Goal: Information Seeking & Learning: Learn about a topic

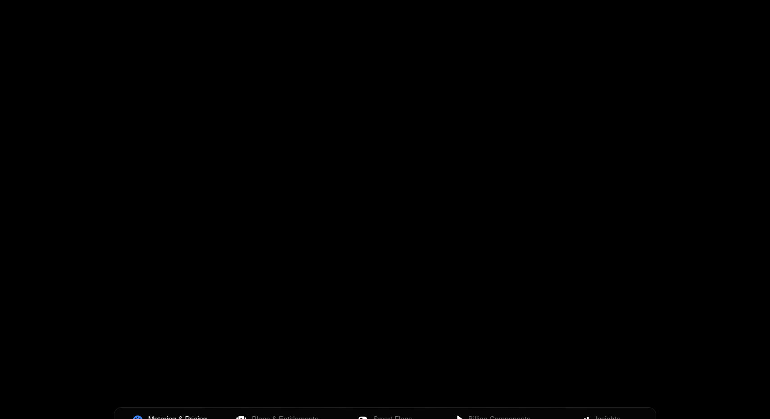
click at [622, 335] on div "Your browser does not support the video tag." at bounding box center [385, 265] width 586 height 379
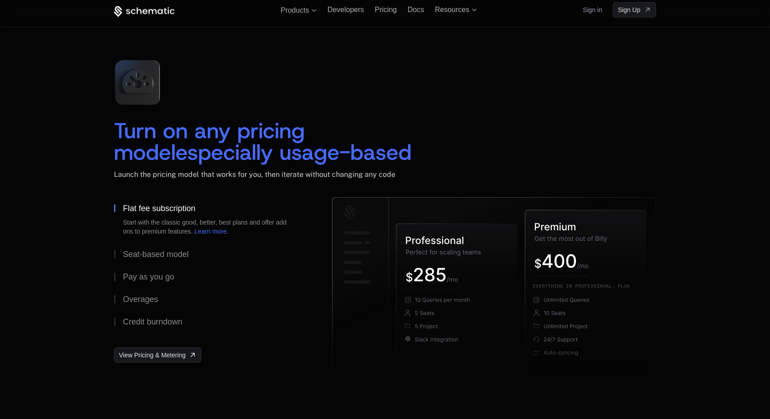
scroll to position [1011, 0]
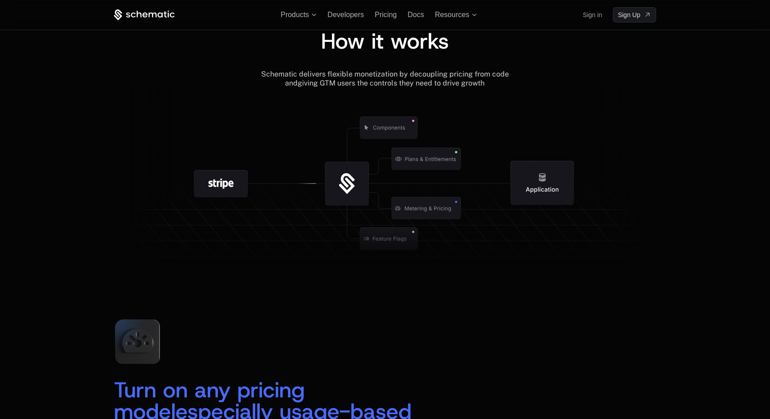
drag, startPoint x: 441, startPoint y: 155, endPoint x: 414, endPoint y: 191, distance: 44.1
click at [415, 190] on g at bounding box center [426, 159] width 94 height 94
drag, startPoint x: 382, startPoint y: 246, endPoint x: 381, endPoint y: 96, distance: 150.5
click at [381, 96] on g at bounding box center [430, 239] width 832 height 316
drag, startPoint x: 375, startPoint y: 140, endPoint x: 375, endPoint y: 284, distance: 144.6
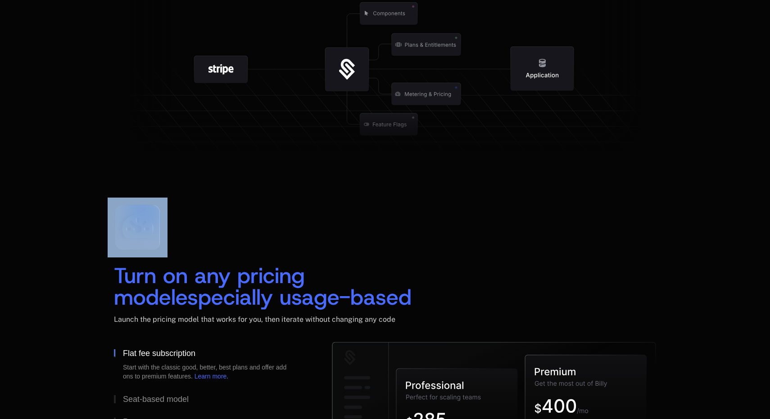
scroll to position [1403, 0]
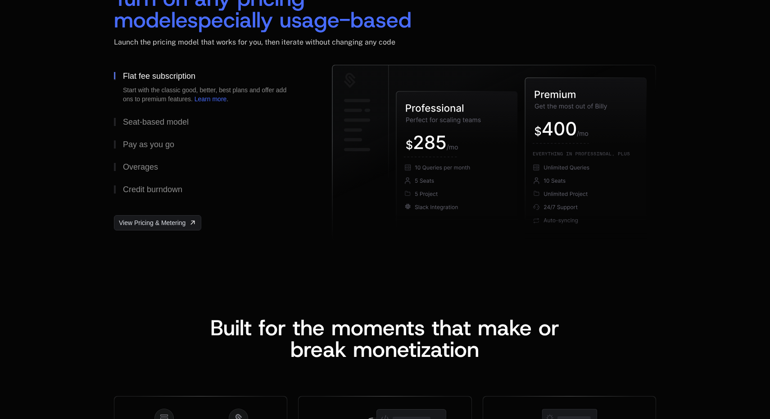
click at [478, 230] on icon at bounding box center [456, 162] width 121 height 142
click at [458, 337] on span "reak monetization" at bounding box center [392, 349] width 176 height 29
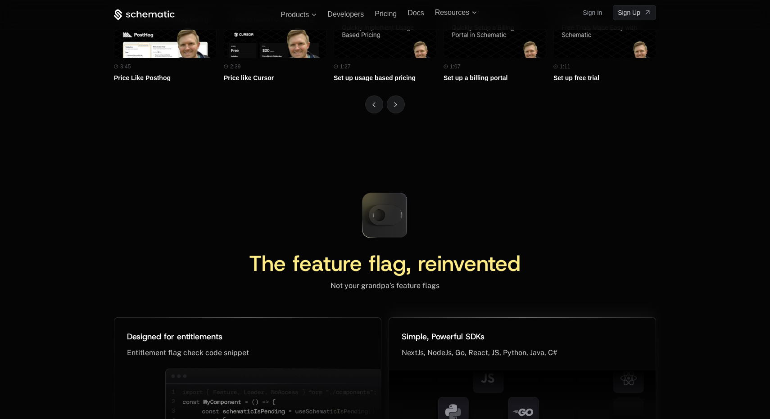
scroll to position [3892, 0]
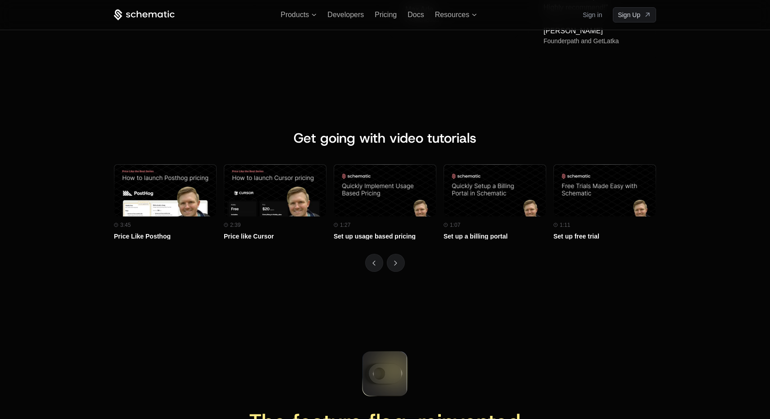
drag, startPoint x: 402, startPoint y: 367, endPoint x: 432, endPoint y: 341, distance: 39.3
click at [404, 363] on icon at bounding box center [385, 374] width 60 height 60
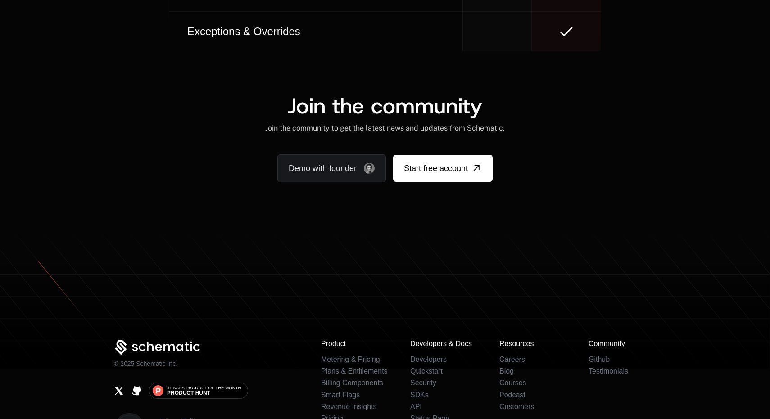
scroll to position [5593, 0]
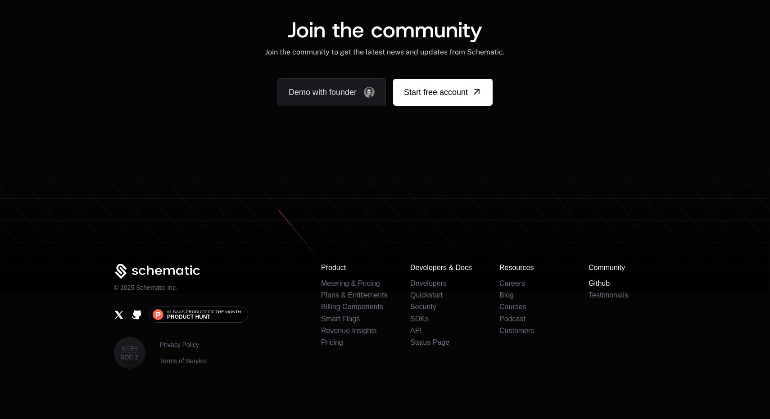
click at [603, 285] on link "Github" at bounding box center [599, 284] width 21 height 8
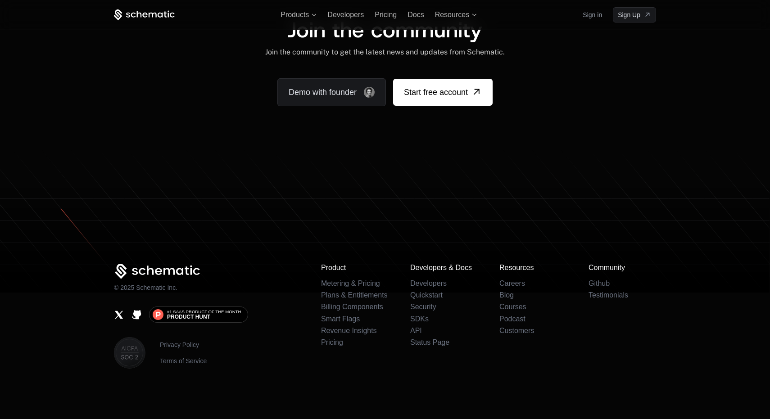
scroll to position [5476, 0]
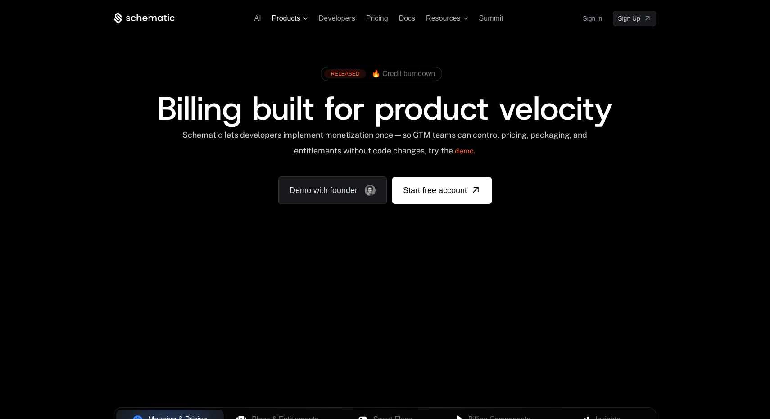
click at [301, 19] on span "Products" at bounding box center [290, 18] width 36 height 8
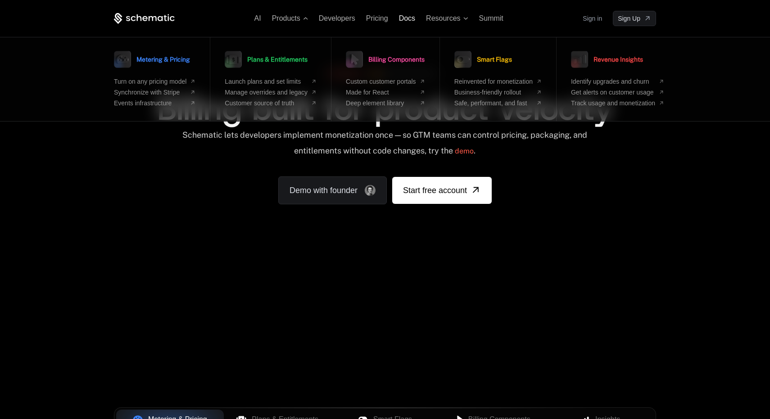
click at [410, 18] on span "Docs" at bounding box center [407, 18] width 16 height 8
click at [158, 18] on icon at bounding box center [160, 18] width 5 height 5
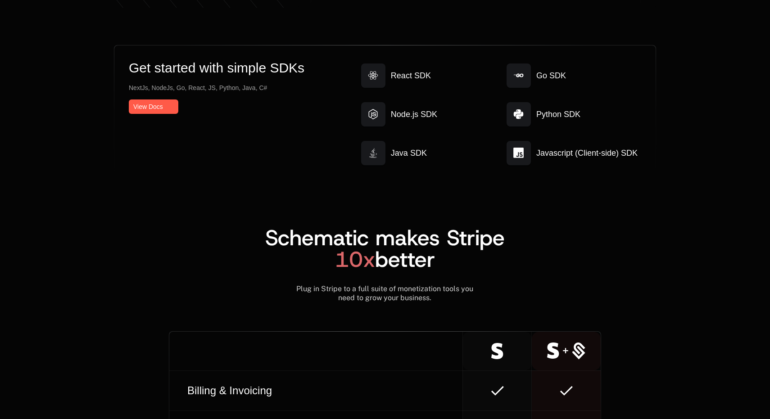
scroll to position [4816, 0]
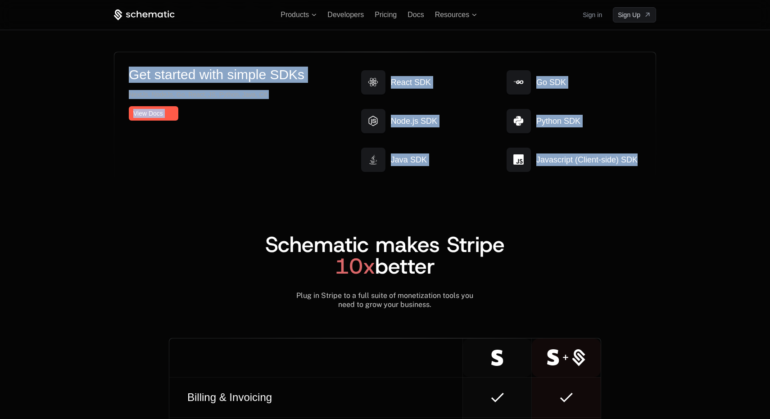
drag, startPoint x: 128, startPoint y: 56, endPoint x: 321, endPoint y: 204, distance: 242.8
click at [321, 204] on div "Get started with simple SDKs NextJs, NodeJs, Go, React, JS, Python, Java, C# Vi…" at bounding box center [385, 375] width 542 height 647
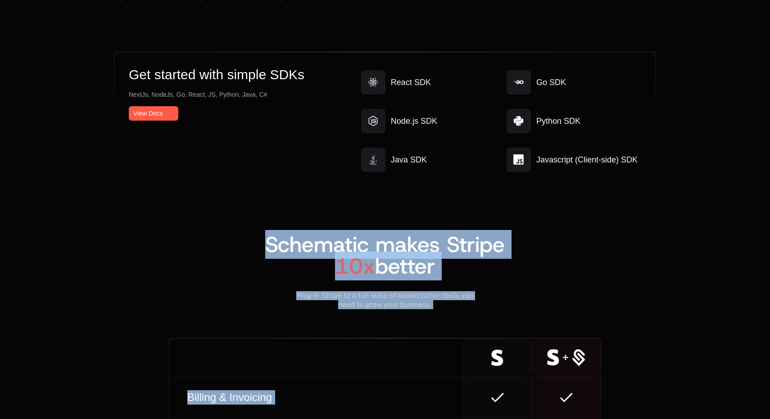
scroll to position [4827, 0]
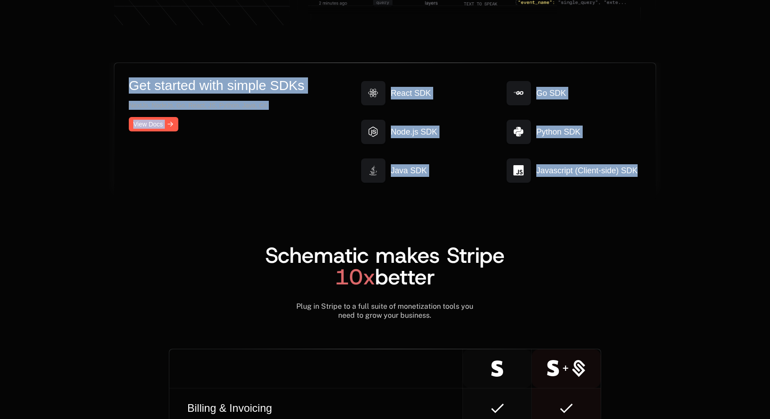
drag, startPoint x: 437, startPoint y: 207, endPoint x: 182, endPoint y: 63, distance: 292.9
click at [181, 64] on div "Get started with simple SDKs NextJs, NodeJs, Go, React, JS, Python, Java, C# Vi…" at bounding box center [385, 386] width 542 height 647
click at [182, 63] on div "Get started with simple SDKs NextJs, NodeJs, Go, React, JS, Python, Java, C# Vi…" at bounding box center [384, 132] width 541 height 138
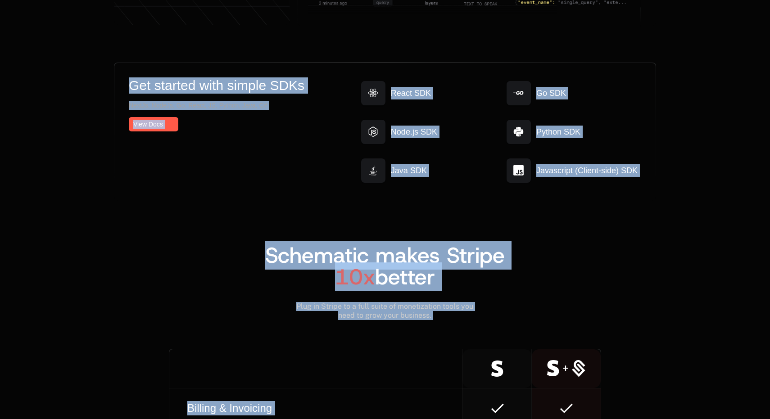
drag, startPoint x: 182, startPoint y: 63, endPoint x: 499, endPoint y: 322, distance: 409.8
click at [499, 322] on div "Get started with simple SDKs NextJs, NodeJs, Go, React, JS, Python, Java, C# Vi…" at bounding box center [385, 386] width 542 height 647
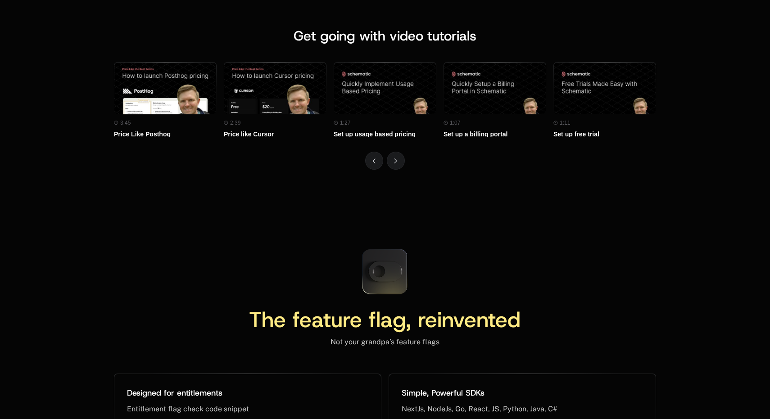
drag, startPoint x: 499, startPoint y: 322, endPoint x: 409, endPoint y: 441, distance: 149.8
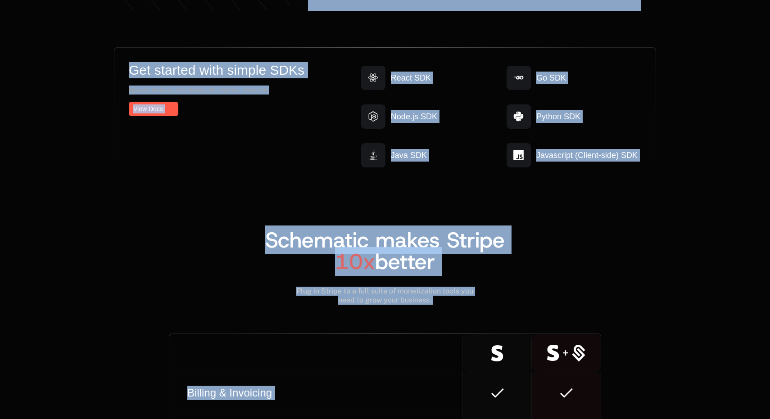
scroll to position [4868, 0]
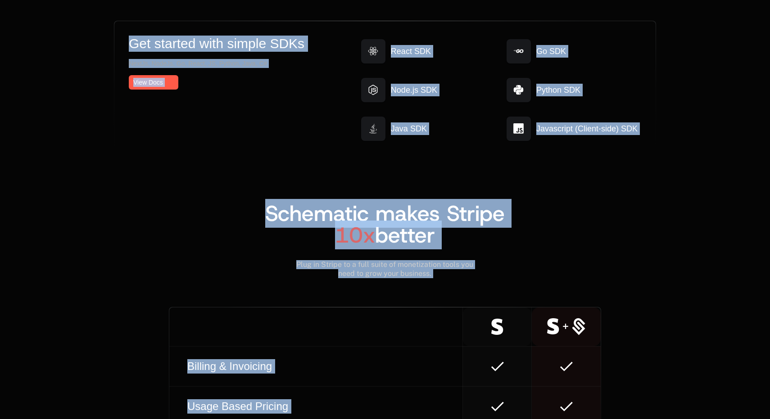
click at [328, 217] on h2 "Schematic makes Stripe 10x better" at bounding box center [385, 224] width 542 height 43
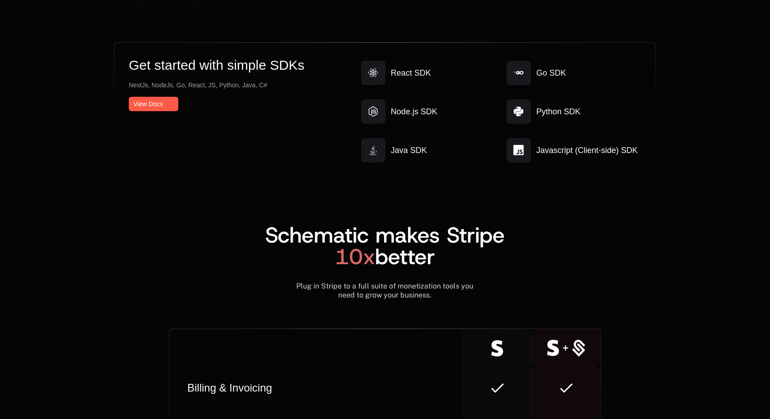
scroll to position [4901, 0]
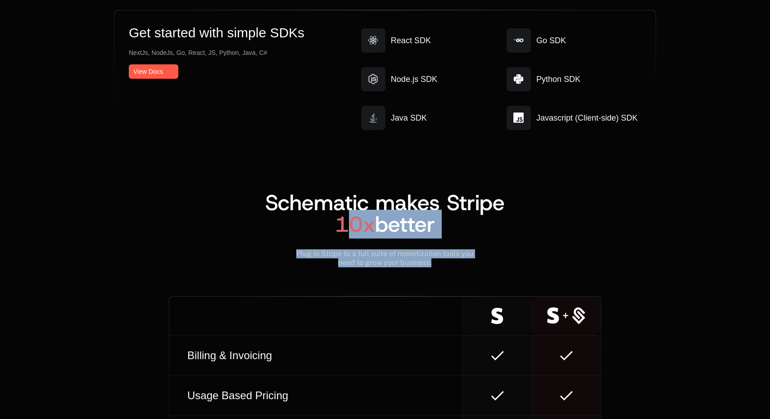
drag, startPoint x: 459, startPoint y: 283, endPoint x: 341, endPoint y: 209, distance: 138.7
click at [341, 209] on div "Schematic makes Stripe 10x better Plug in Stripe to a full suite of monetizatio…" at bounding box center [385, 403] width 542 height 508
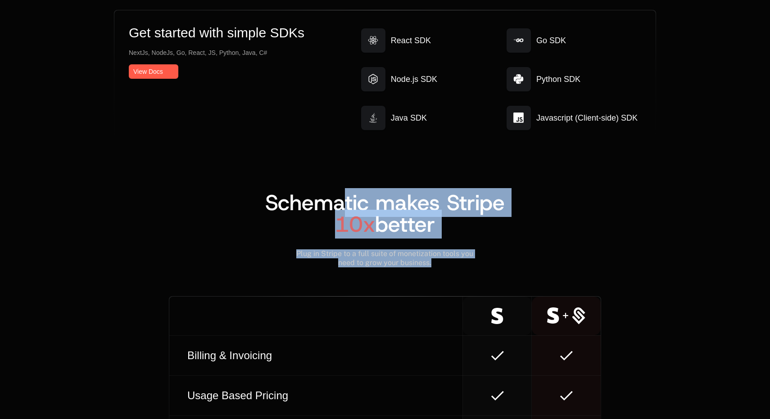
click at [341, 209] on span "Schematic makes Stripe 10x better" at bounding box center [385, 213] width 240 height 50
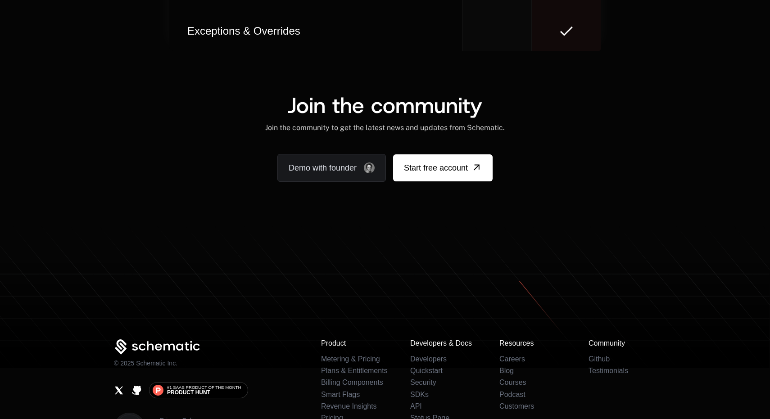
scroll to position [5582, 0]
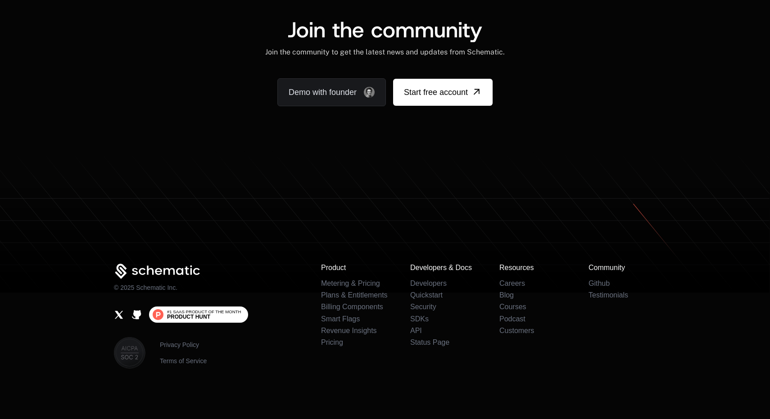
click at [216, 310] on span "#1 SaaS Product of the Month" at bounding box center [204, 312] width 74 height 5
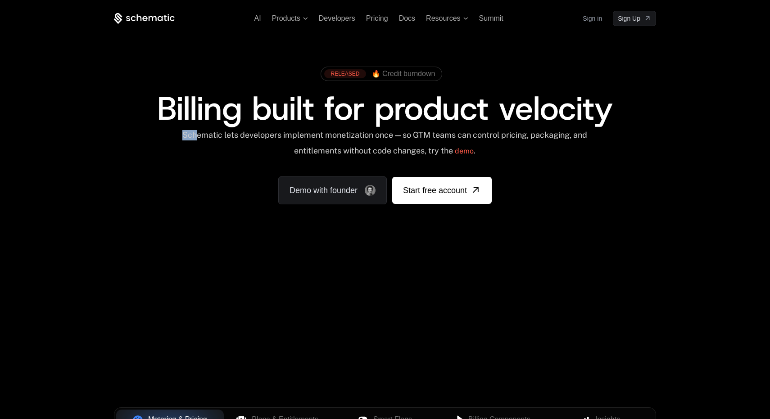
drag, startPoint x: 202, startPoint y: 131, endPoint x: 92, endPoint y: 127, distance: 110.0
click at [92, 127] on div "RELEASED 🔥 Credit burndown Billing built for product velocity Schematic lets de…" at bounding box center [385, 133] width 586 height 214
click at [237, 112] on span "Billing built for product velocity" at bounding box center [385, 108] width 456 height 43
